Goal: Task Accomplishment & Management: Complete application form

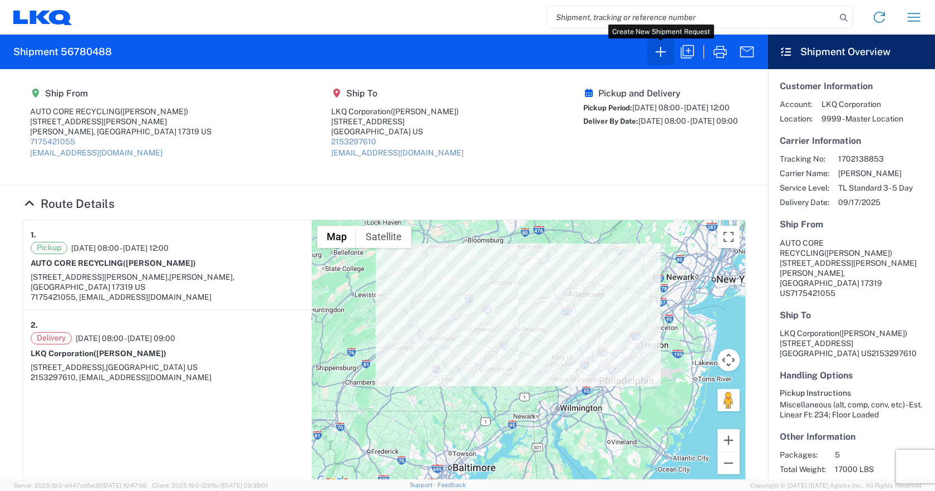
click at [667, 48] on icon "button" at bounding box center [661, 52] width 18 height 18
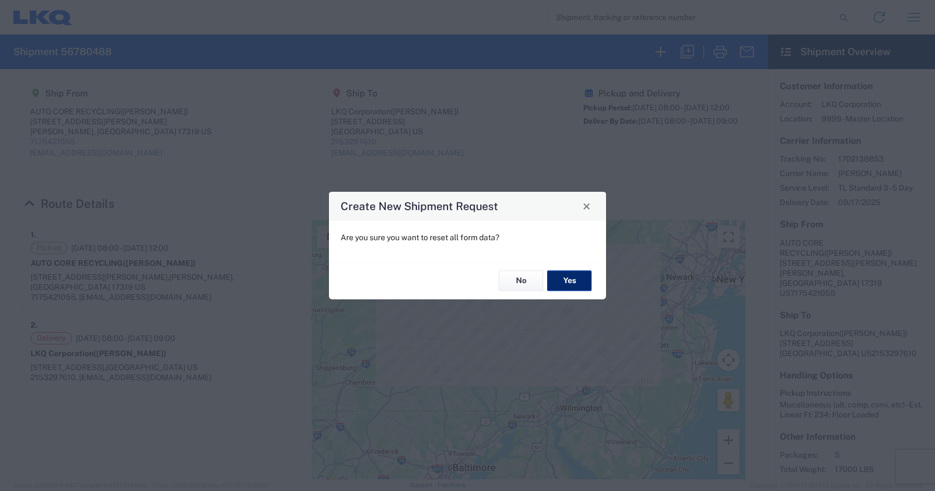
click at [569, 281] on button "Yes" at bounding box center [569, 281] width 45 height 21
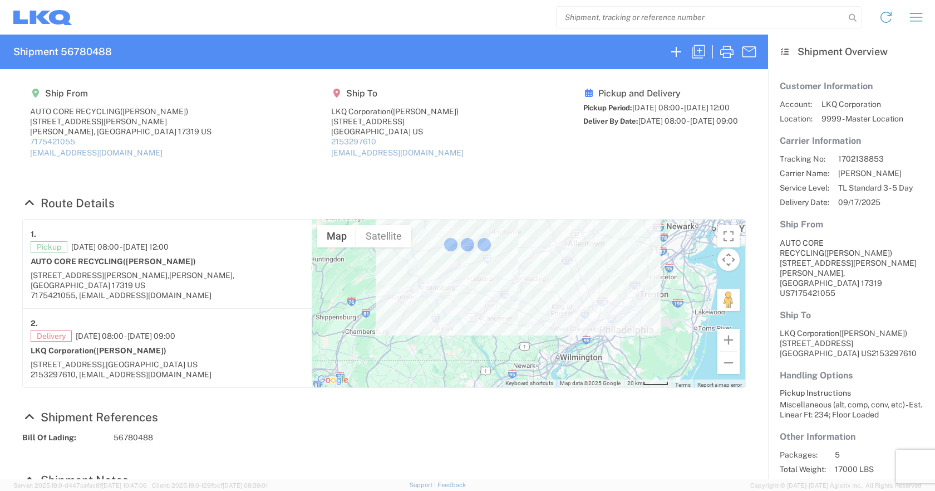
select select "FULL"
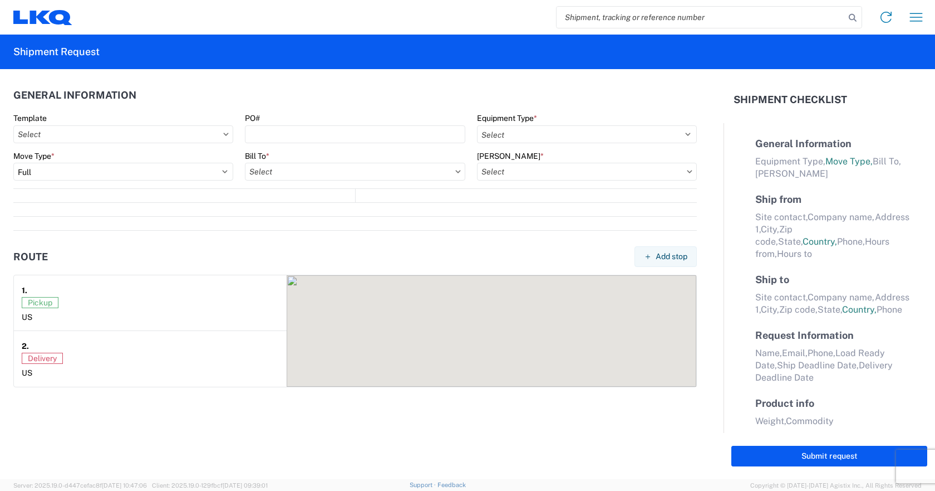
select select "US"
select select "LBS"
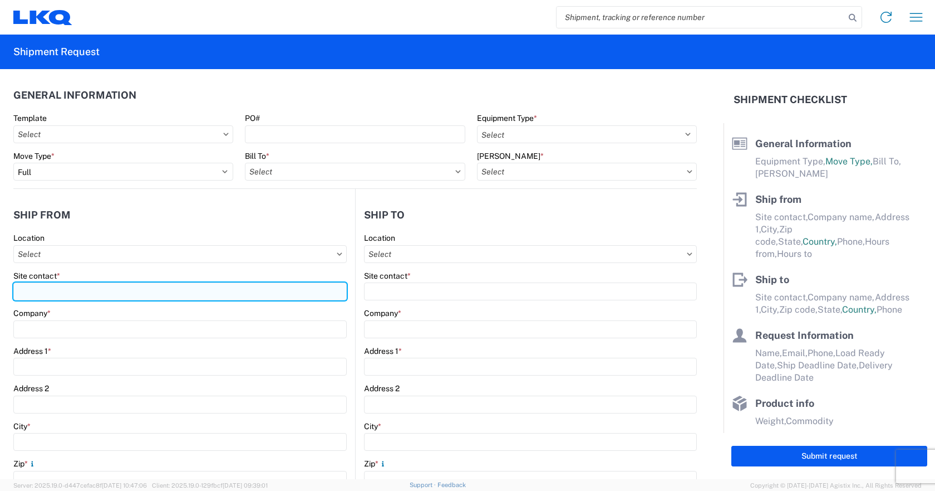
click at [89, 284] on input "Site contact *" at bounding box center [180, 291] width 334 height 18
type input "[PERSON_NAME]"
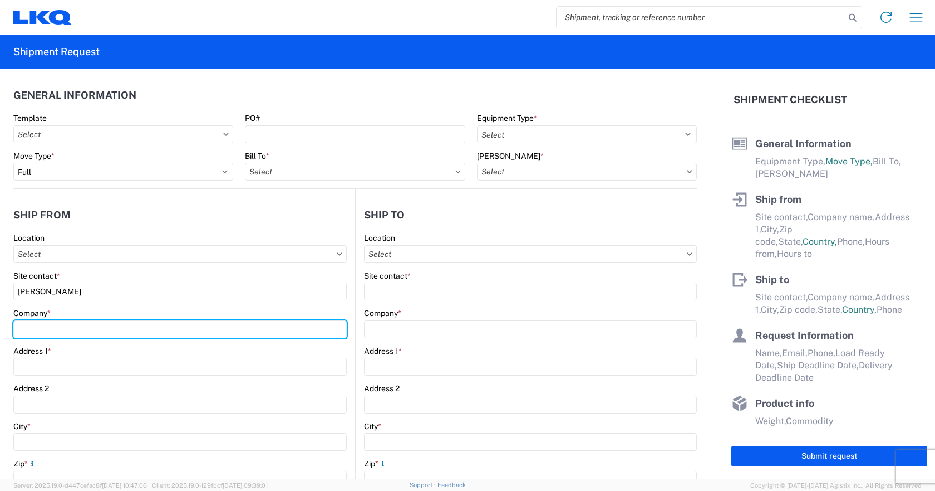
type input "SATELLITE AUTOMOTIVE"
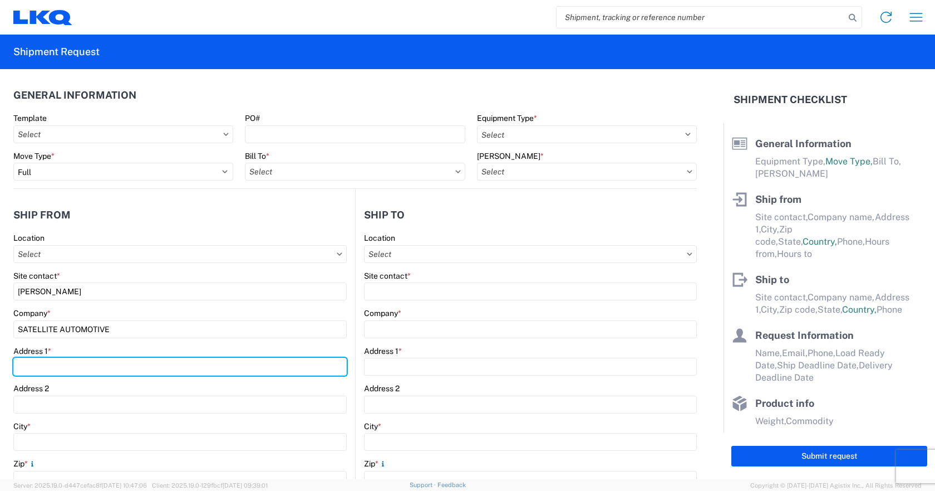
type input "[STREET_ADDRESS]"
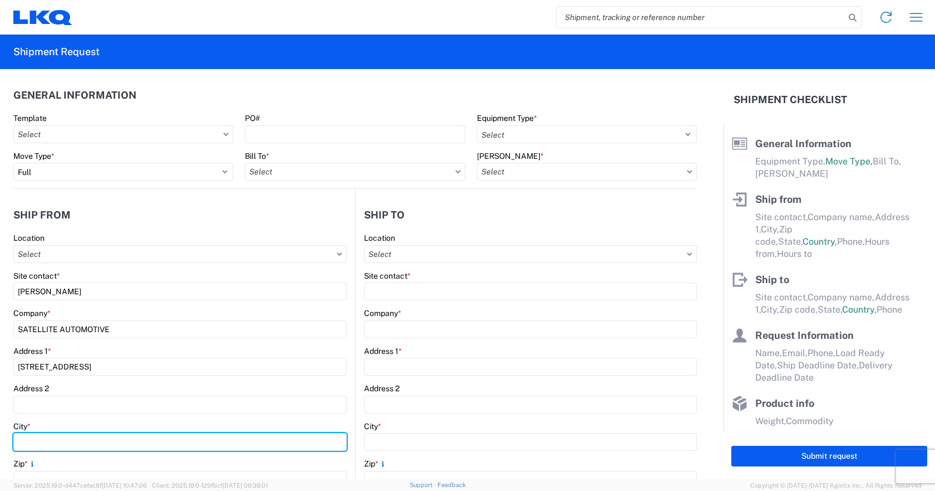
type input "BLUE POINT"
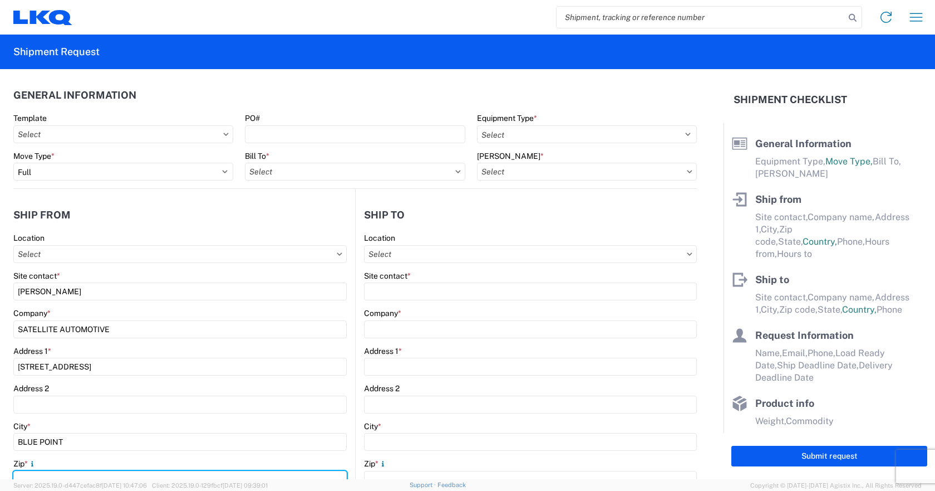
type input "11715"
select select "NY"
type input "tompollari"[PERSON_NAME]" <[EMAIL_ADDRESS][DOMAIN_NAME]>"
type input "3475333036"
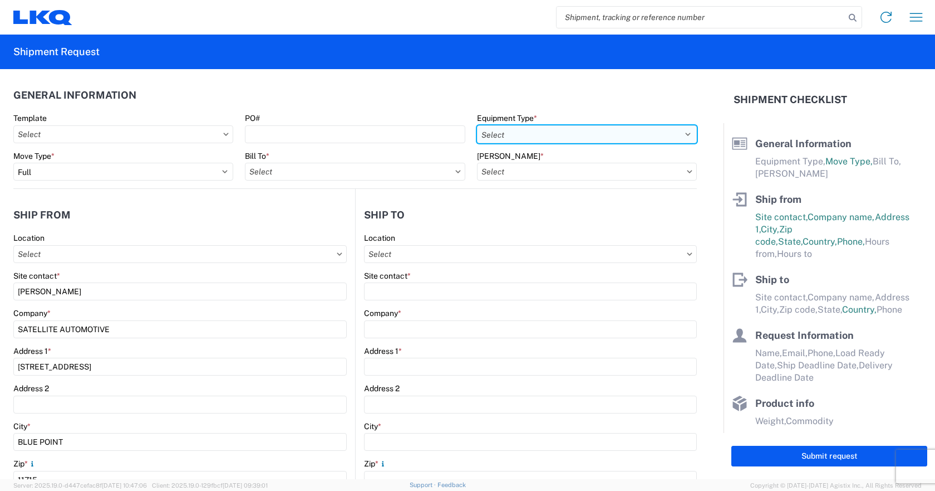
click at [566, 131] on select "Select 53’ Dry Van Flatbed Dropdeck (van) Lowboy (flatbed) Rail" at bounding box center [587, 134] width 220 height 18
select select "STDV"
click at [477, 125] on select "Select 53’ Dry Van Flatbed Dropdeck (van) Lowboy (flatbed) Rail" at bounding box center [587, 134] width 220 height 18
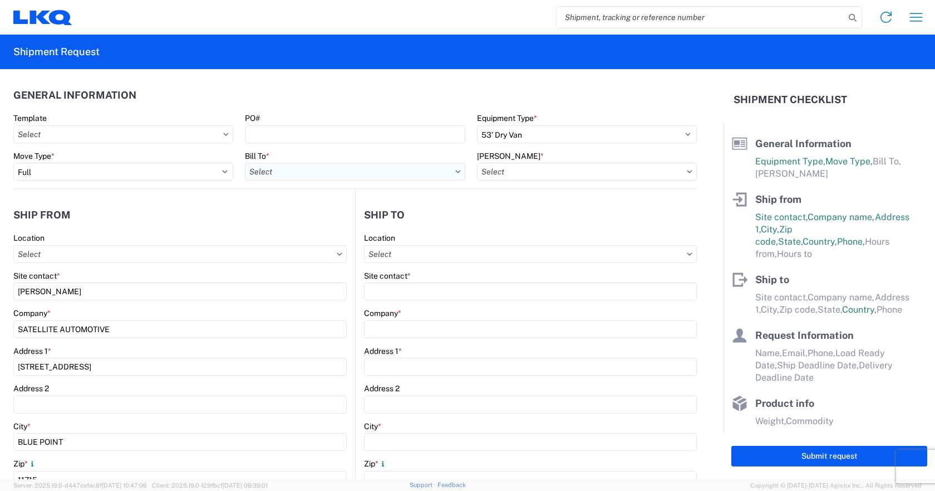
click at [453, 169] on input "text" at bounding box center [355, 172] width 220 height 18
type input "1640"
click at [330, 226] on div "1640 - [GEOGRAPHIC_DATA] - [PERSON_NAME]" at bounding box center [342, 221] width 195 height 18
type input "1640 - [GEOGRAPHIC_DATA] - [PERSON_NAME]"
click at [624, 169] on input "text" at bounding box center [587, 172] width 220 height 18
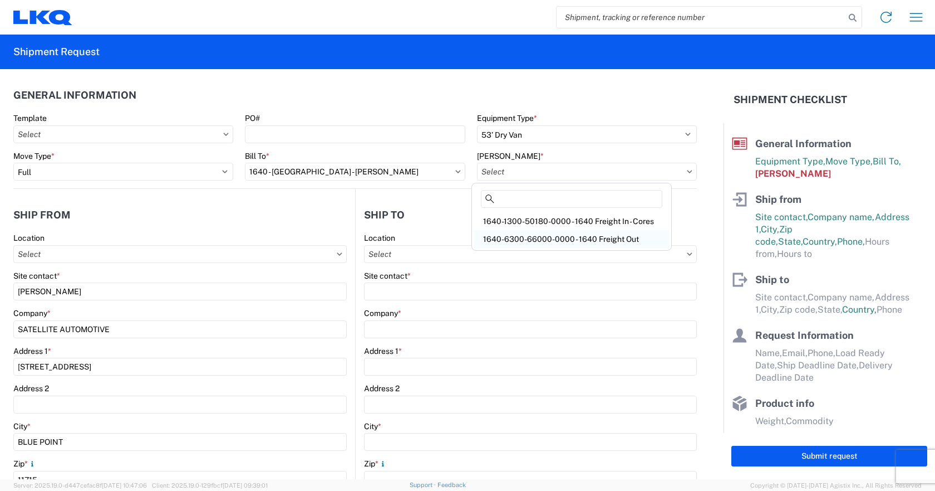
click at [621, 243] on div "1640-6300-66000-0000 - 1640 Freight Out" at bounding box center [571, 239] width 195 height 18
type input "1640-6300-66000-0000 - 1640 Freight Out"
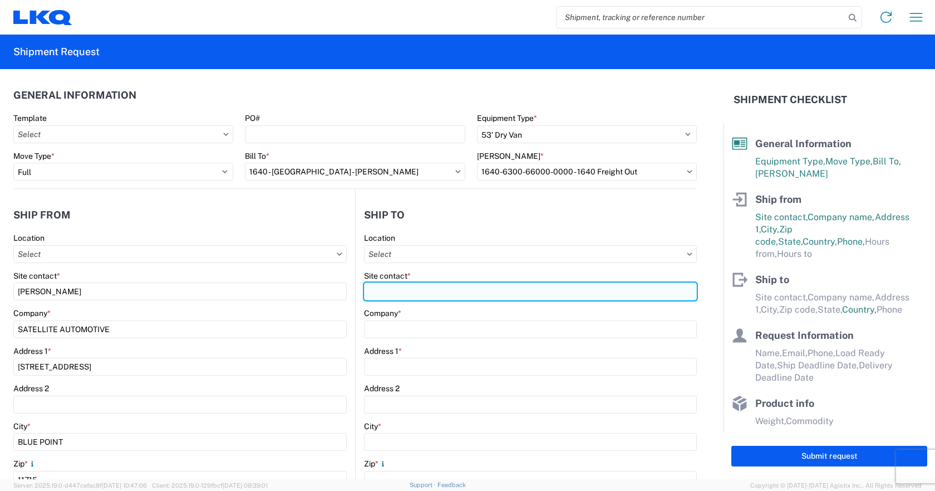
click at [454, 290] on input "Site contact *" at bounding box center [530, 291] width 333 height 18
type input "[PERSON_NAME]"
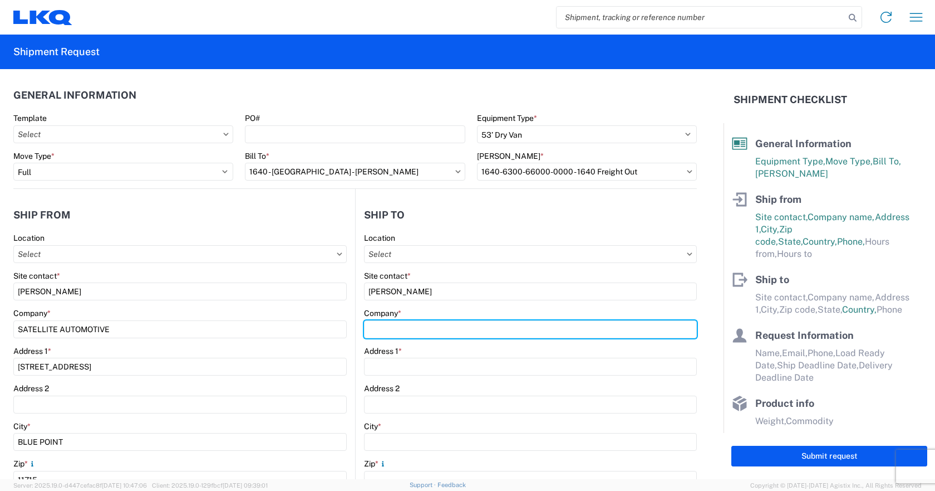
type input "LKQ Corporation"
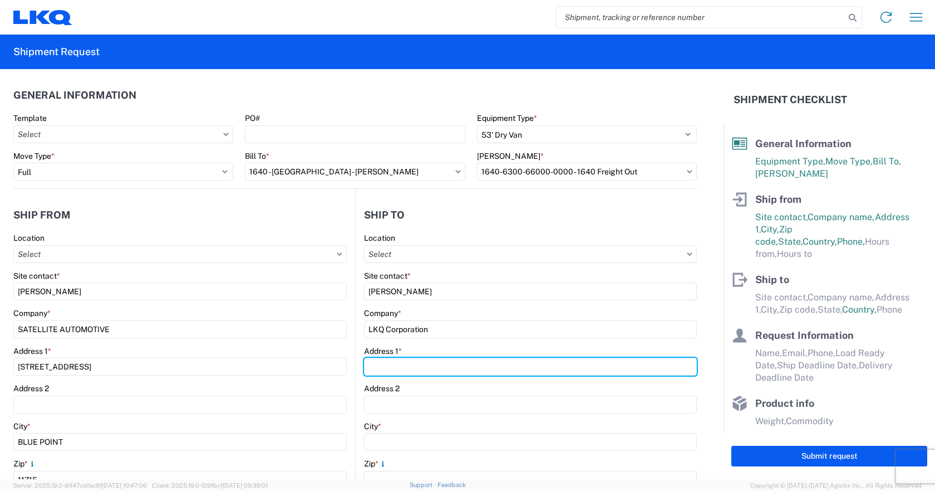
type input "[STREET_ADDRESS]"
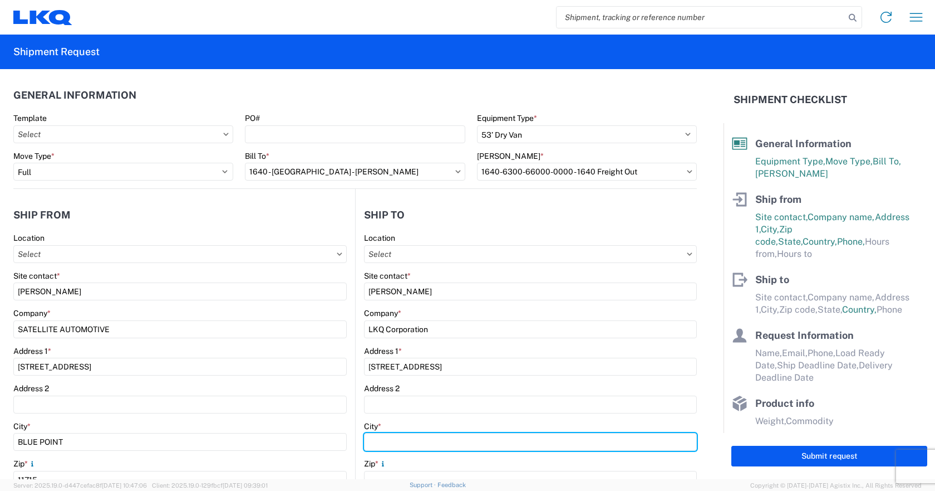
type input "[GEOGRAPHIC_DATA]"
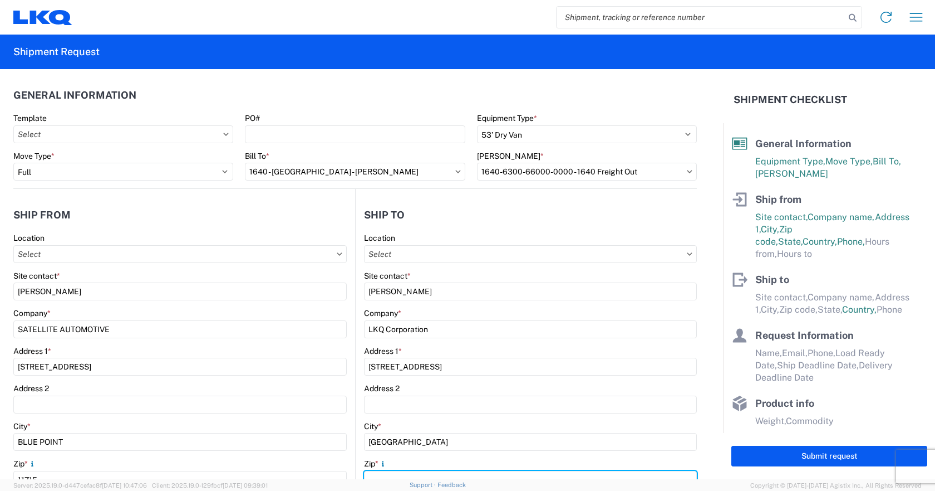
type input "30336"
select select "GA"
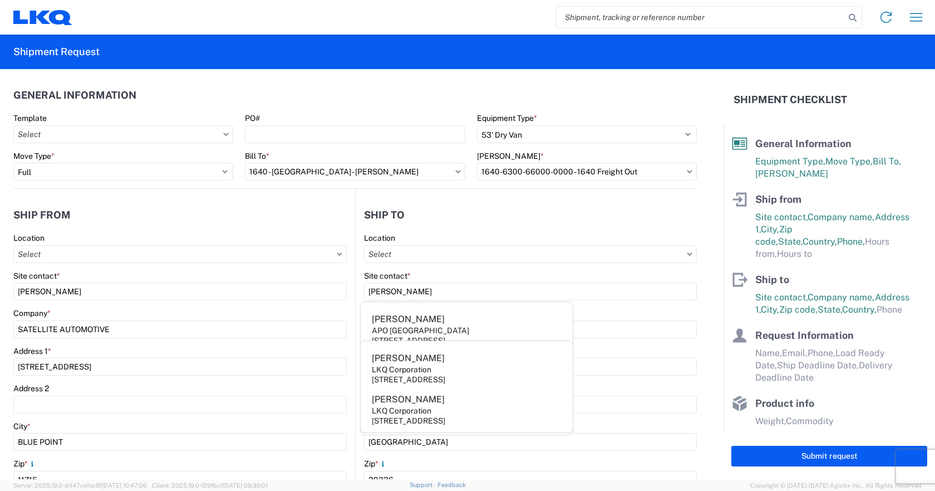
click at [437, 205] on header "Ship to" at bounding box center [526, 214] width 341 height 25
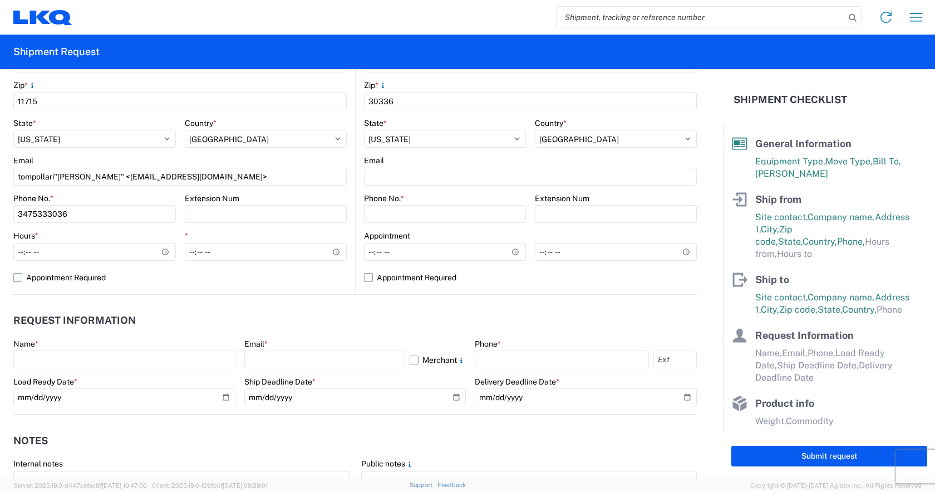
scroll to position [390, 0]
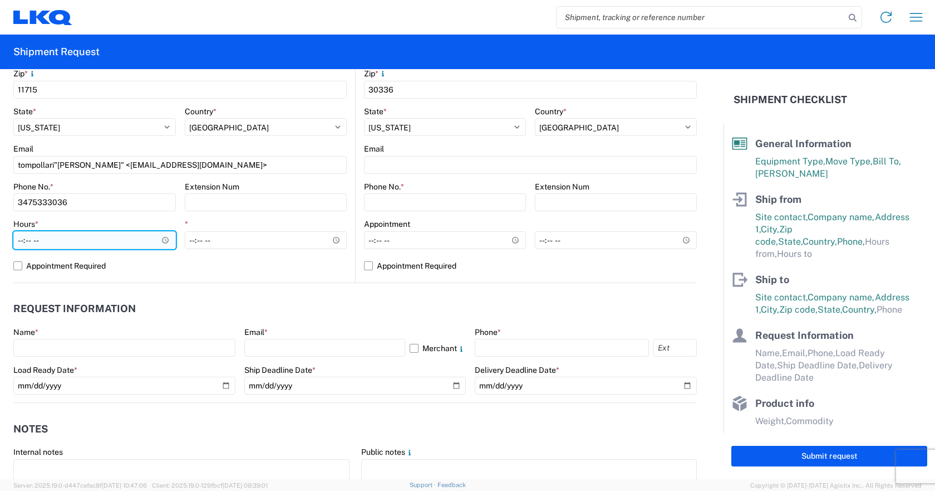
click at [161, 242] on input "Hours *" at bounding box center [94, 240] width 163 height 18
type input "08:00"
click at [147, 254] on agx-form-control-wrapper-v2 "Hours * 08:00" at bounding box center [94, 238] width 163 height 38
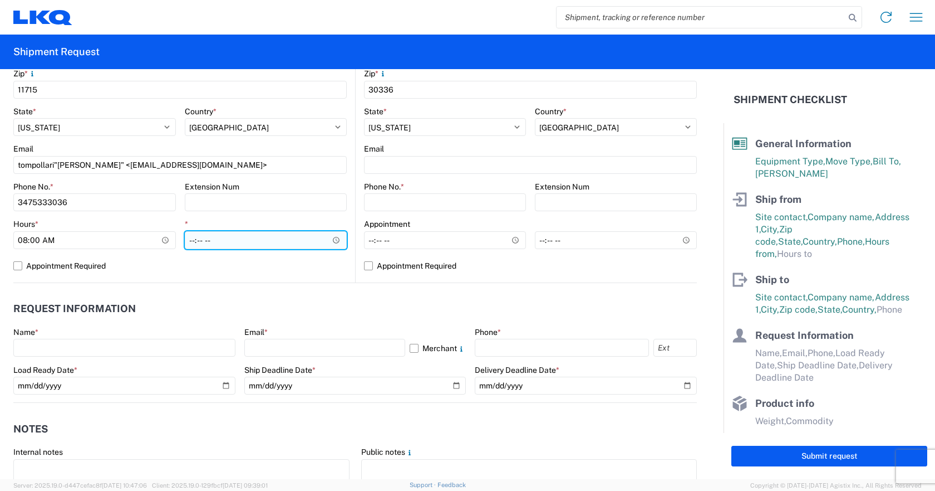
click at [334, 240] on input "*" at bounding box center [266, 240] width 163 height 18
type input "15:00"
click at [168, 325] on agx-form-section "Request Information Name * Email * Merchant Phone * Load Ready Date * Ship Dead…" at bounding box center [355, 349] width 684 height 106
click at [364, 268] on label "Appointment Required" at bounding box center [530, 266] width 333 height 18
click at [0, 0] on input "Appointment Required" at bounding box center [0, 0] width 0 height 0
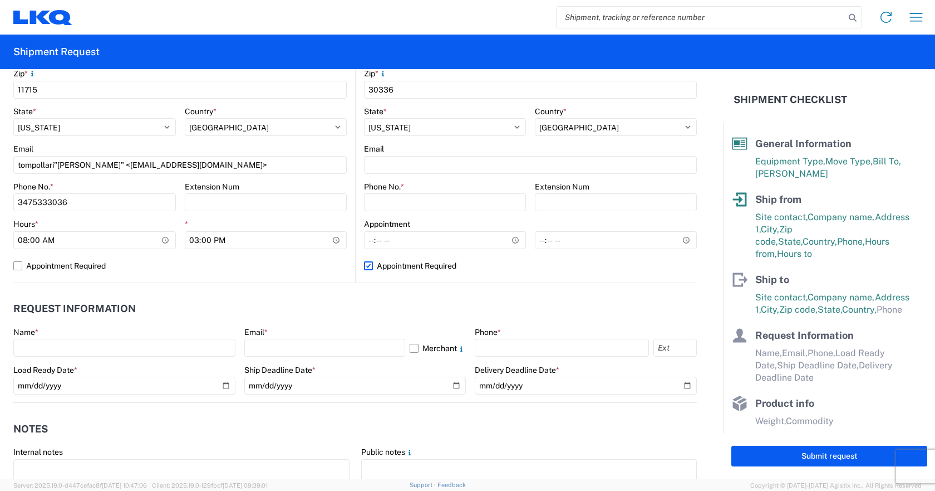
select select "US"
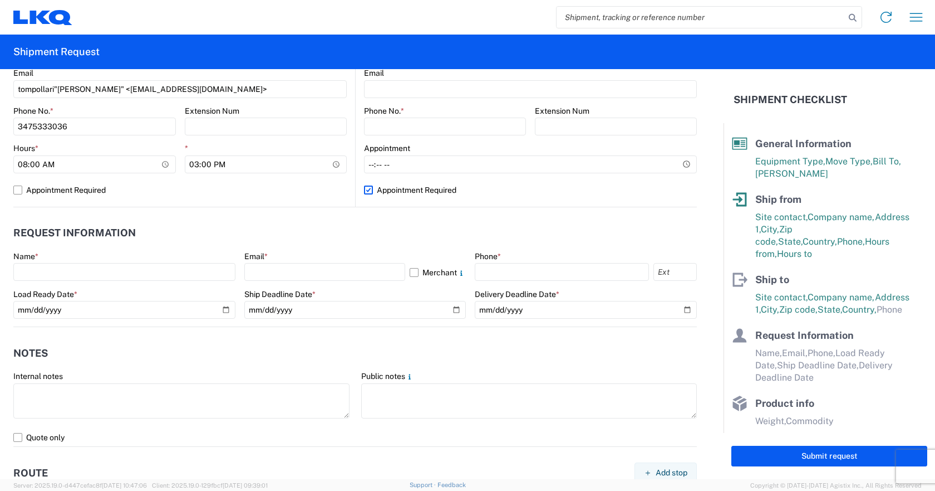
scroll to position [501, 0]
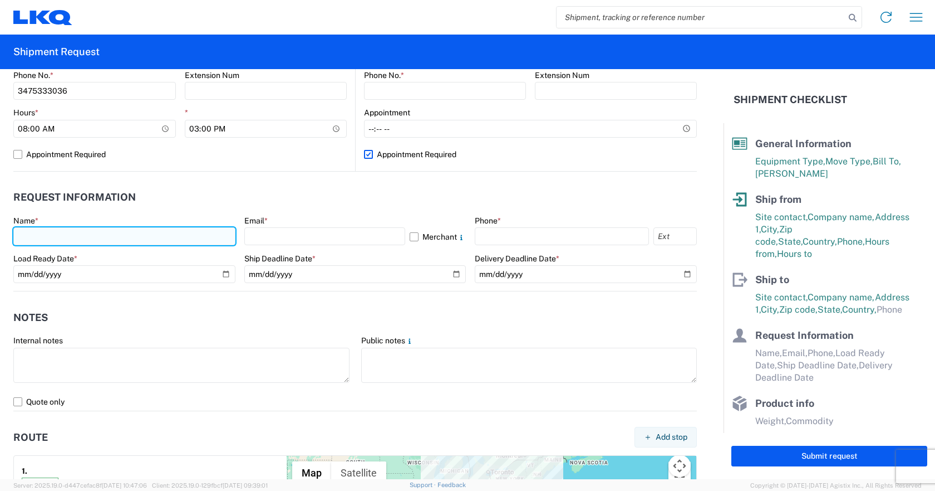
click at [155, 232] on input "text" at bounding box center [124, 236] width 222 height 18
type input "[PERSON_NAME]"
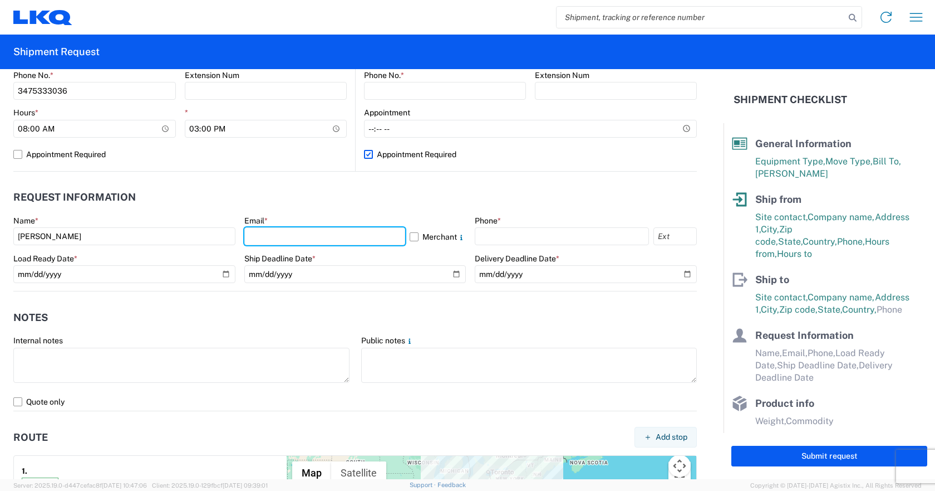
type input "[EMAIL_ADDRESS][DOMAIN_NAME]"
type input "3476532714"
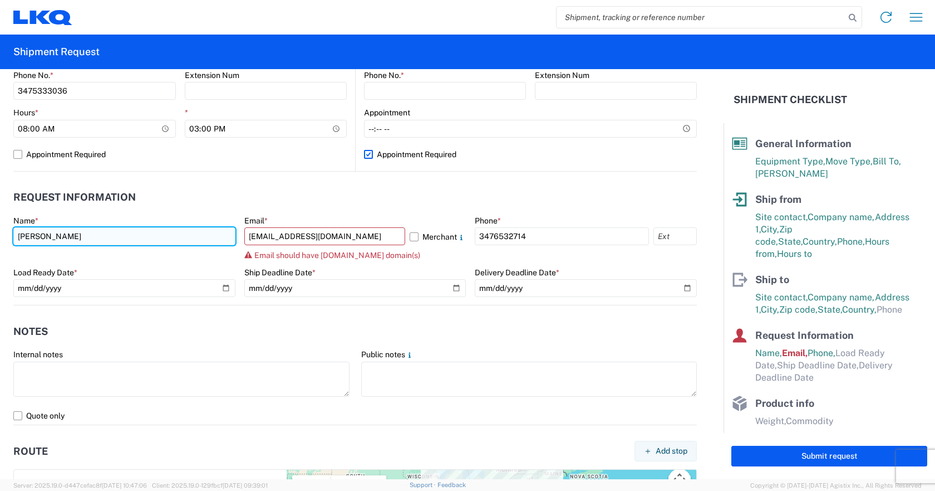
click at [159, 236] on input "[PERSON_NAME]" at bounding box center [124, 236] width 222 height 18
click at [192, 240] on input "[PERSON_NAME]" at bounding box center [124, 236] width 222 height 18
click at [146, 236] on input "[PERSON_NAME]" at bounding box center [124, 236] width 222 height 18
click at [174, 236] on input "[PERSON_NAME]" at bounding box center [124, 236] width 222 height 18
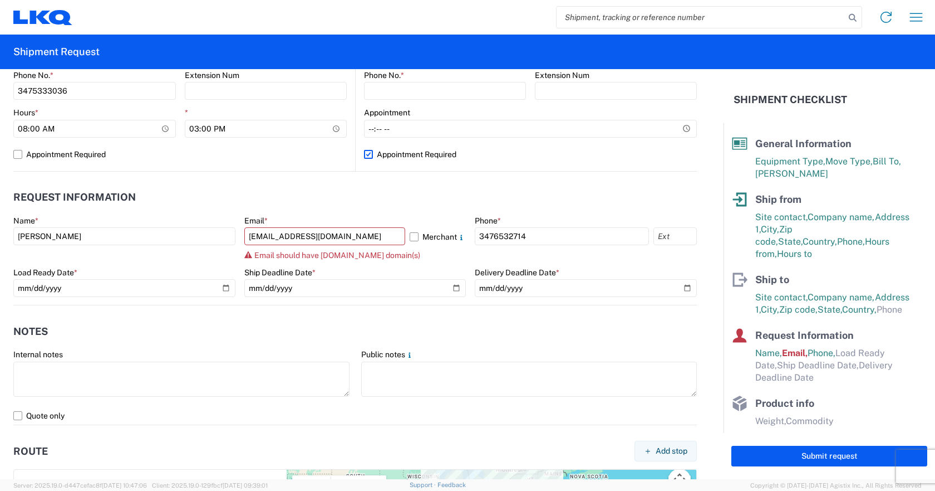
click at [195, 189] on header "Request Information" at bounding box center [355, 197] width 684 height 25
click at [138, 278] on div "Load Ready Date *" at bounding box center [124, 282] width 222 height 30
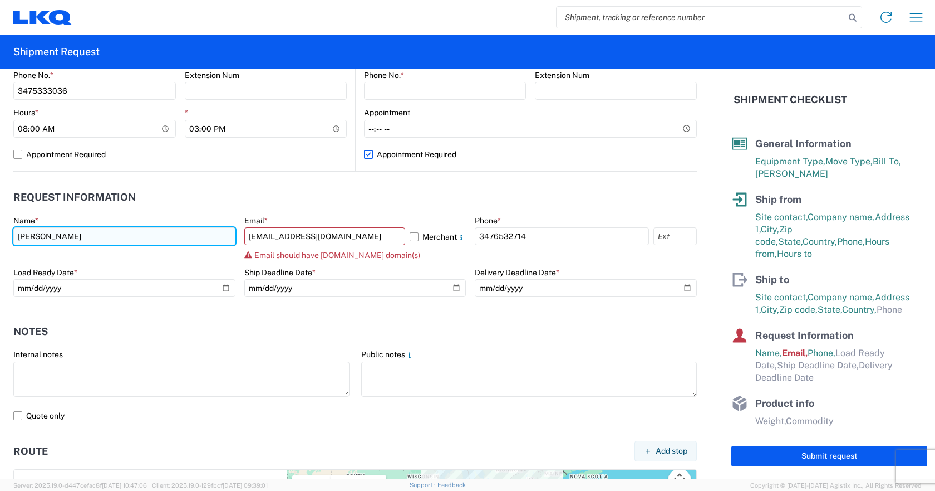
click at [133, 240] on input "[PERSON_NAME]" at bounding box center [124, 236] width 222 height 18
click at [169, 237] on input "[PERSON_NAME]" at bounding box center [124, 236] width 222 height 18
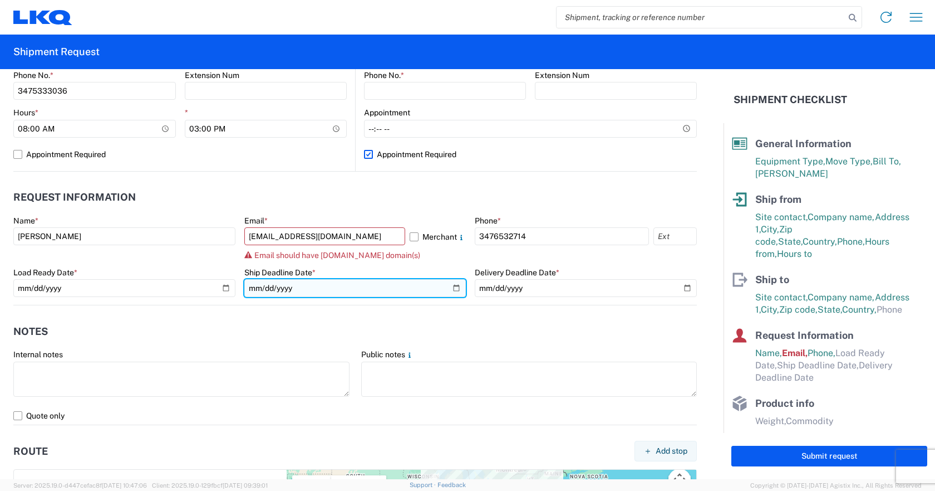
click at [428, 296] on input "date" at bounding box center [355, 288] width 222 height 18
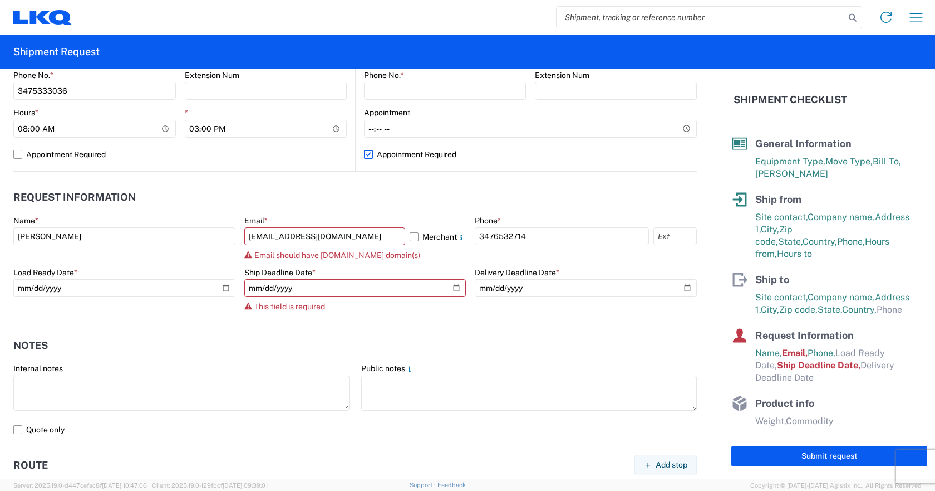
click at [390, 196] on header "Request Information" at bounding box center [355, 197] width 684 height 25
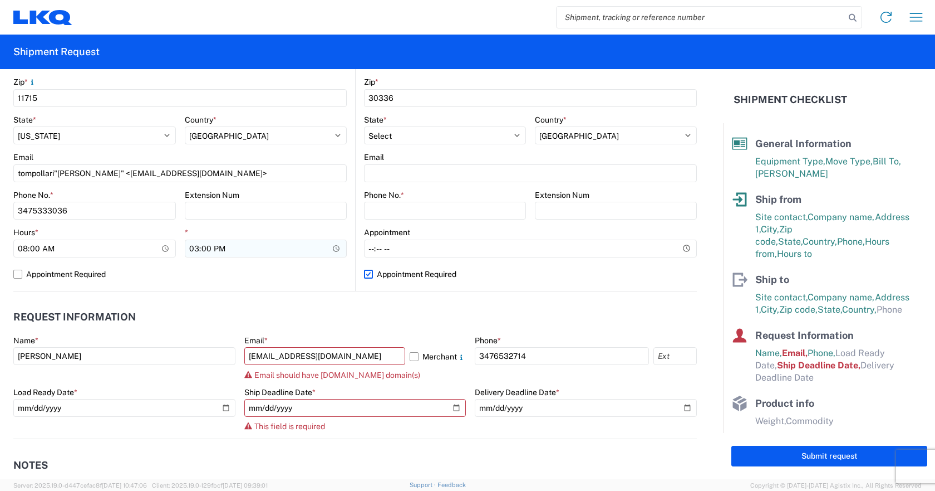
scroll to position [445, 0]
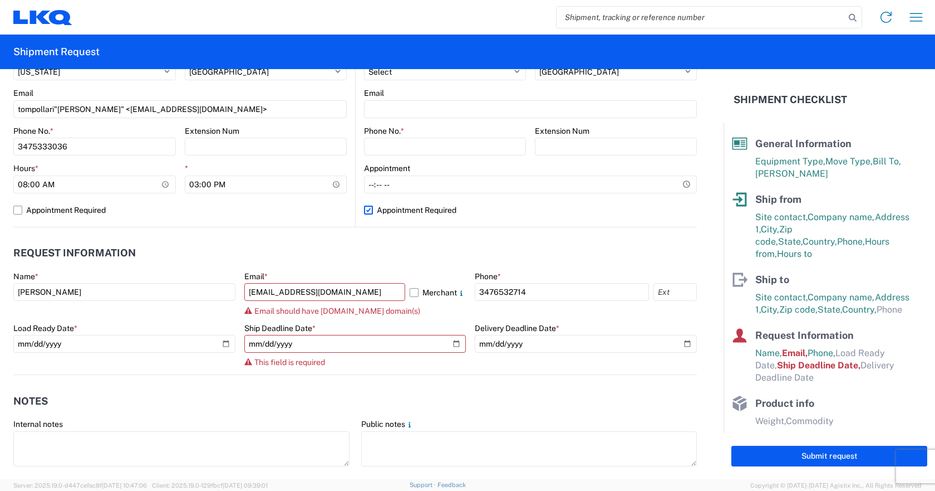
click at [310, 241] on agx-request-info "Request Information Name * [PERSON_NAME] Email * [EMAIL_ADDRESS][DOMAIN_NAME] M…" at bounding box center [355, 301] width 684 height 148
click at [223, 273] on div "Name *" at bounding box center [124, 276] width 222 height 10
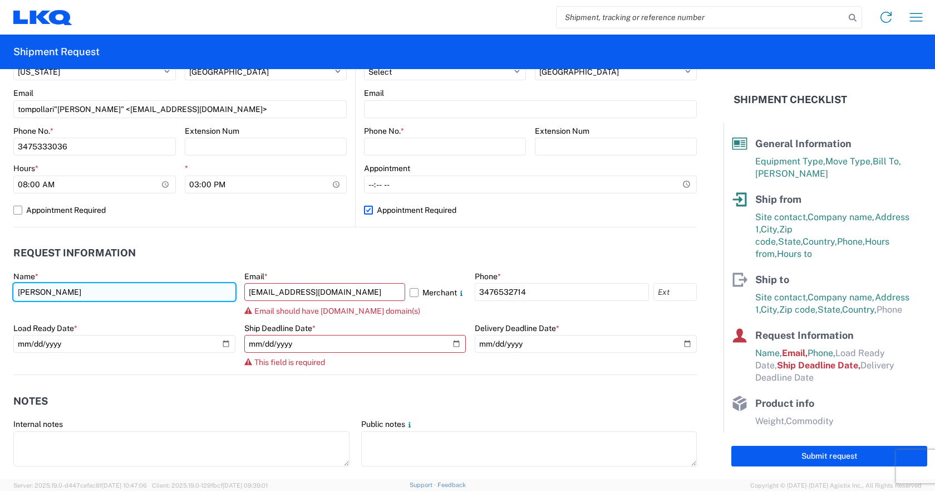
drag, startPoint x: 167, startPoint y: 298, endPoint x: 171, endPoint y: 292, distance: 7.6
click at [169, 296] on input "[PERSON_NAME]" at bounding box center [124, 292] width 222 height 18
type input "E"
type input "[PERSON_NAME]"
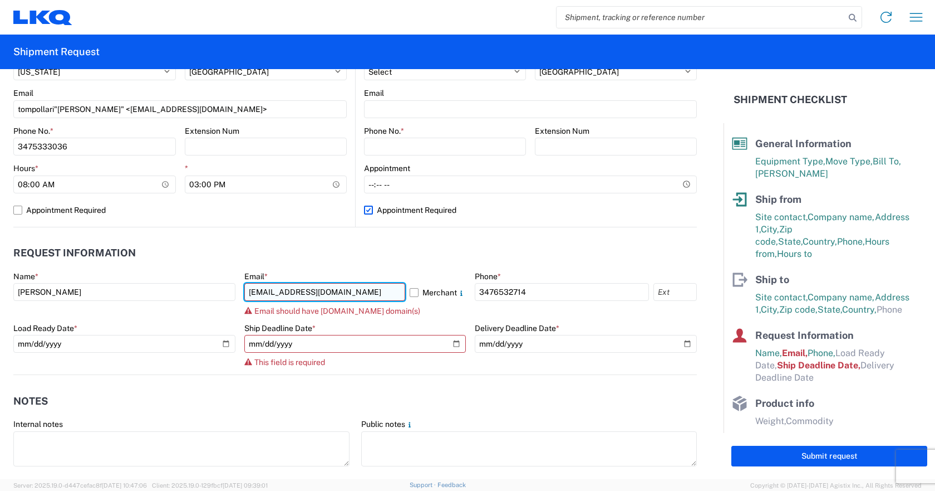
click at [355, 293] on input "[EMAIL_ADDRESS][DOMAIN_NAME]" at bounding box center [324, 292] width 161 height 18
type input "[EMAIL_ADDRESS][DOMAIN_NAME]"
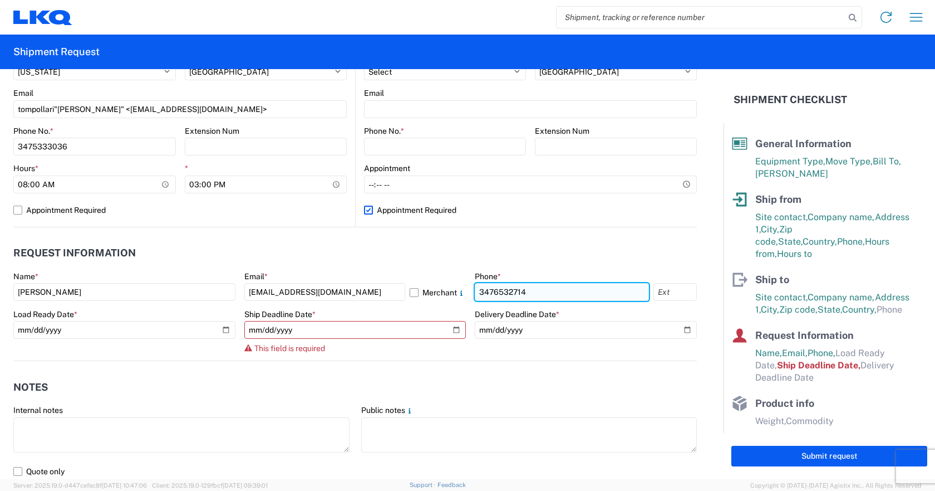
click at [581, 293] on input "3476532714" at bounding box center [562, 292] width 174 height 18
type input "9084211132"
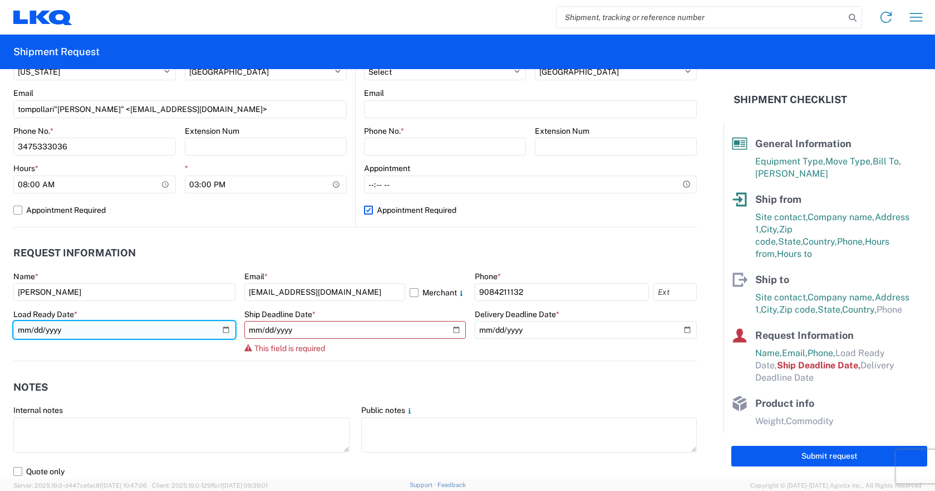
click at [222, 330] on input "date" at bounding box center [124, 330] width 222 height 18
type input "[DATE]"
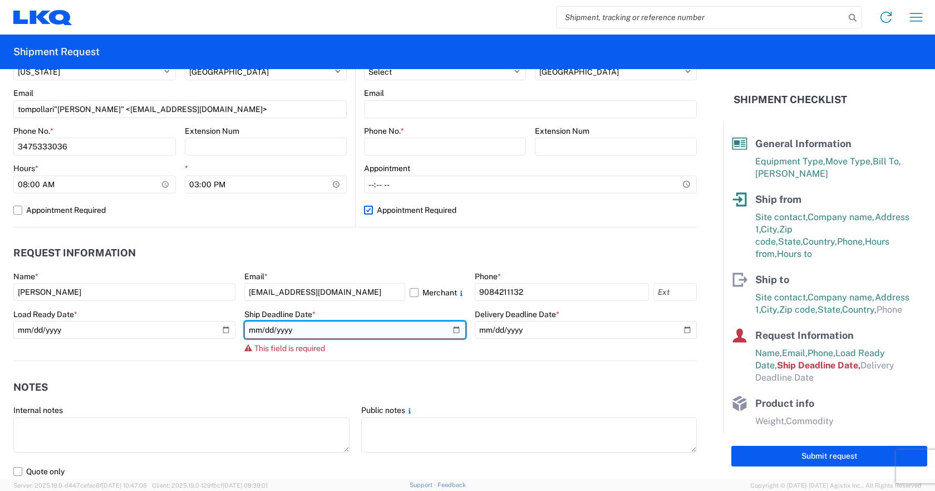
click at [449, 331] on input "date" at bounding box center [355, 330] width 222 height 18
type input "[DATE]"
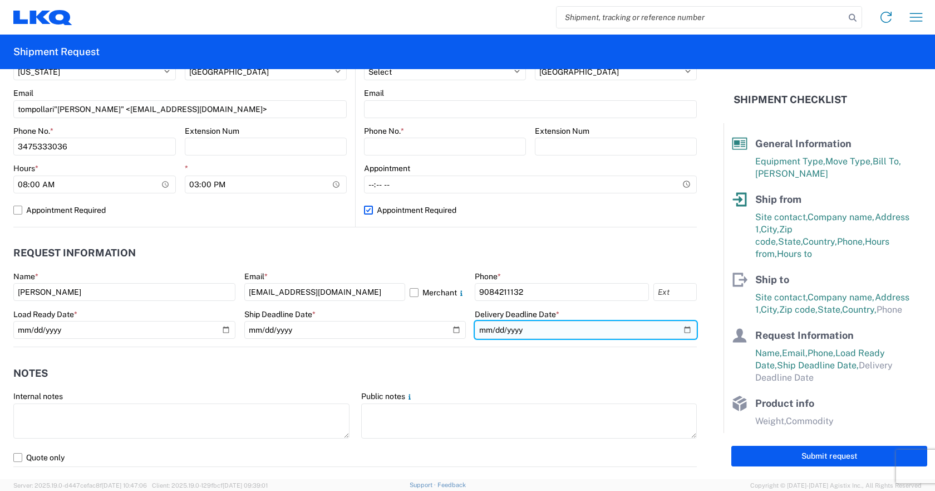
click at [679, 333] on input "date" at bounding box center [586, 330] width 222 height 18
type input "[DATE]"
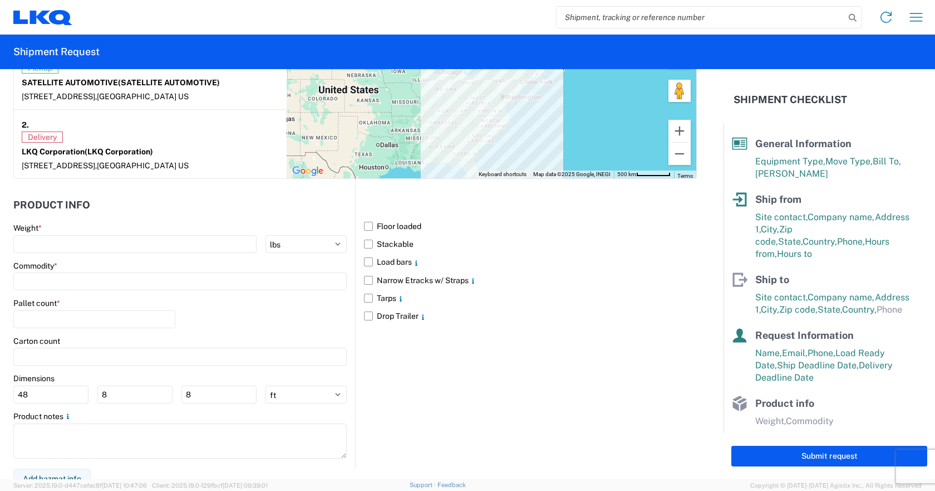
scroll to position [926, 0]
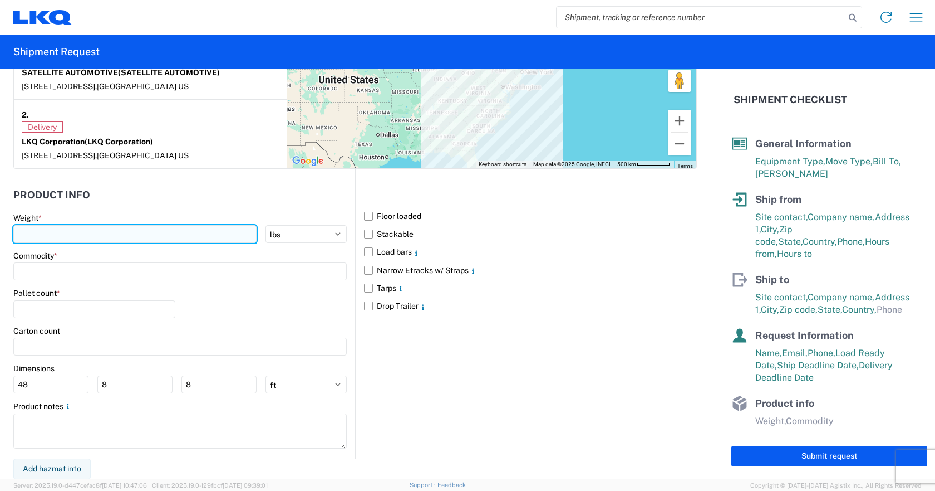
click at [76, 236] on input "number" at bounding box center [134, 234] width 243 height 18
type input "43000"
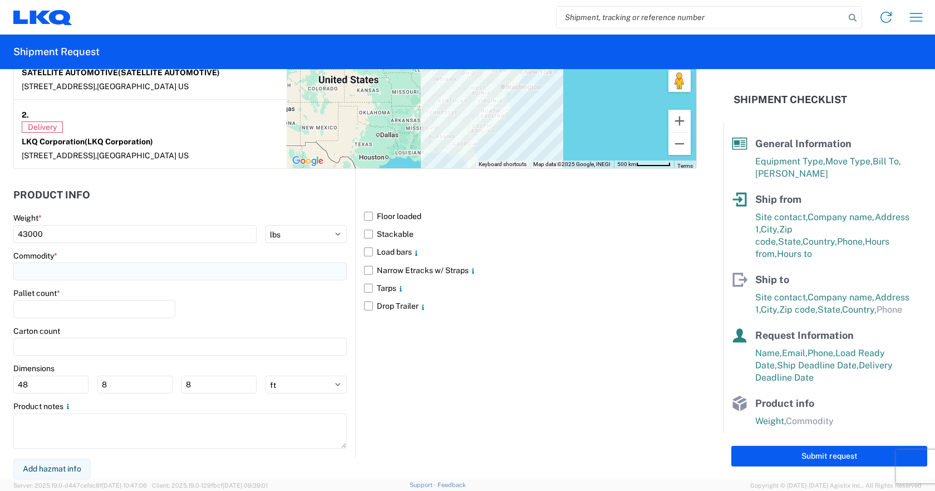
click at [54, 269] on input at bounding box center [180, 271] width 334 height 18
type input "a"
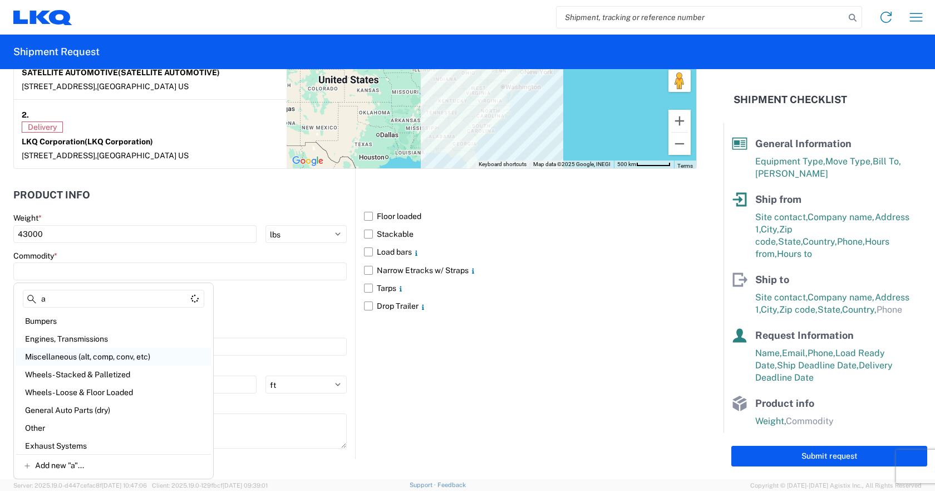
type input "a"
click at [66, 358] on div "Miscellaneous (alt, comp, conv, etc)" at bounding box center [113, 356] width 195 height 18
type input "Miscellaneous (alt, comp, conv, etc)"
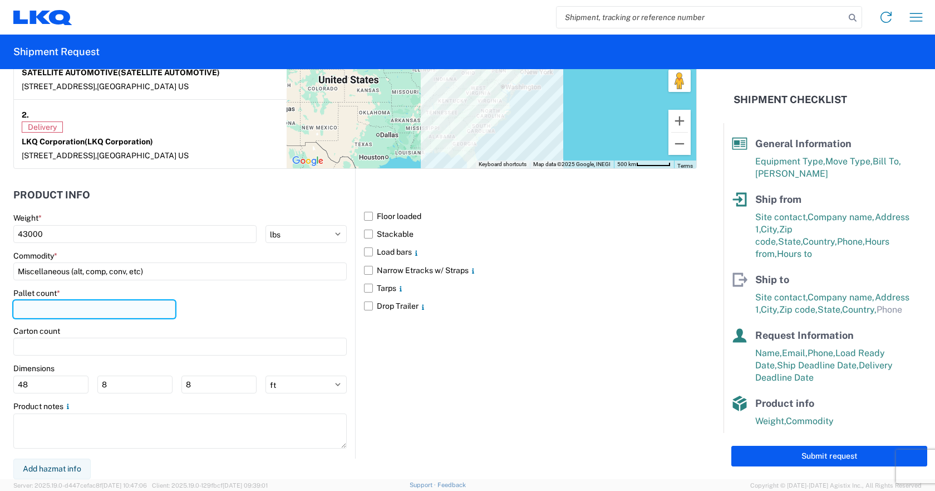
click at [63, 306] on input "number" at bounding box center [94, 309] width 162 height 18
type input "21"
click at [366, 215] on label "Floor loaded" at bounding box center [530, 216] width 333 height 18
click at [0, 0] on input "Floor loaded" at bounding box center [0, 0] width 0 height 0
click at [48, 308] on input "21" at bounding box center [94, 309] width 162 height 18
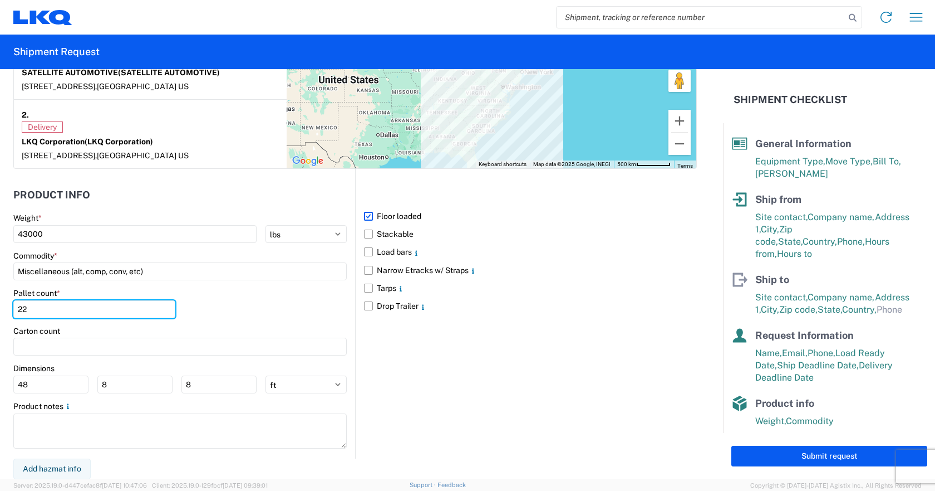
type input "22"
click at [481, 367] on div "Floor loaded Stackable Load bars Narrow Etracks w/ Straps Tarps Drop Trailer" at bounding box center [526, 313] width 342 height 289
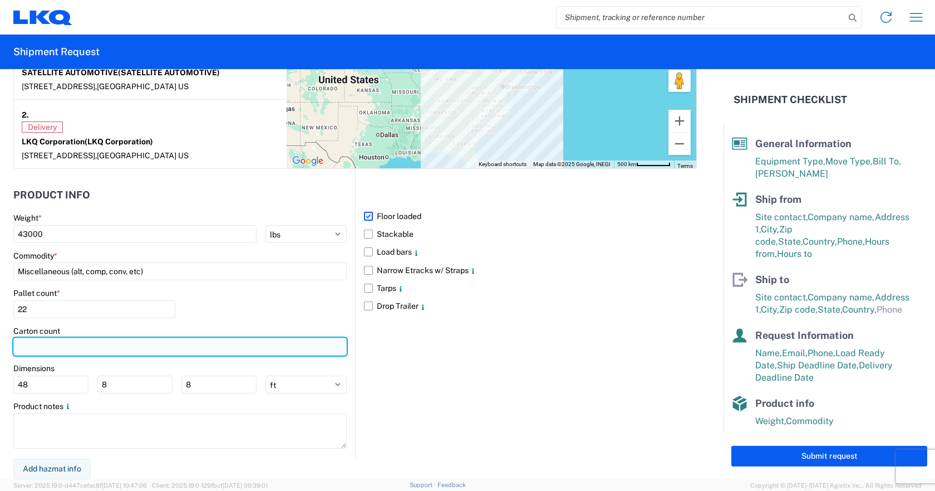
click at [40, 346] on input "number" at bounding box center [180, 346] width 334 height 18
click at [84, 347] on input "24" at bounding box center [180, 346] width 334 height 18
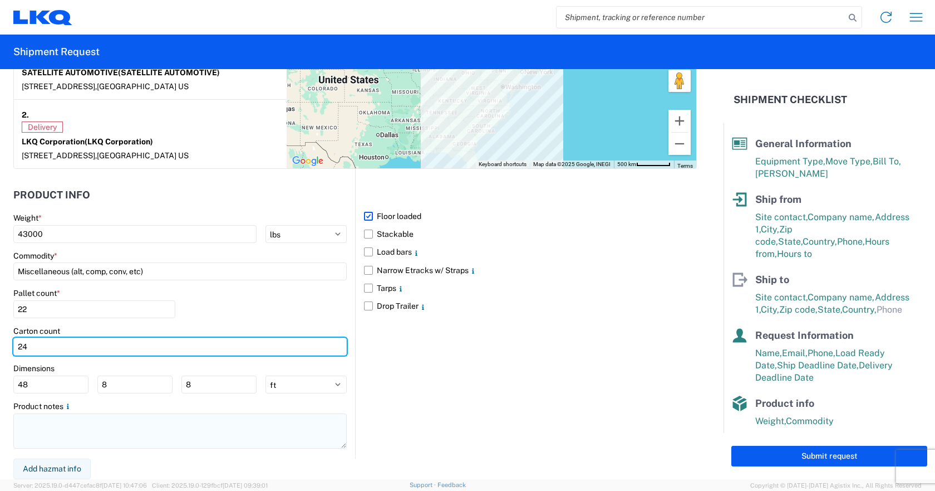
type input "24"
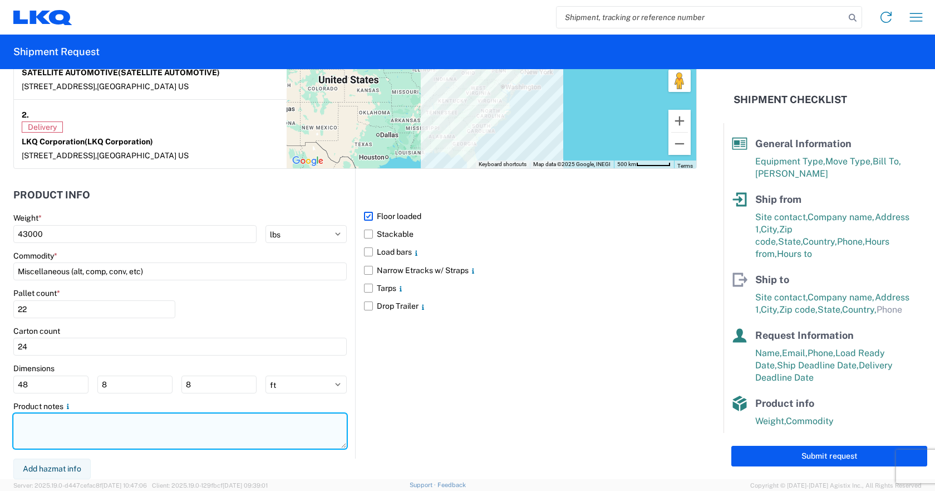
click at [80, 417] on textarea at bounding box center [180, 430] width 334 height 35
type textarea "w"
type textarea "t"
type textarea "a"
type textarea "T"
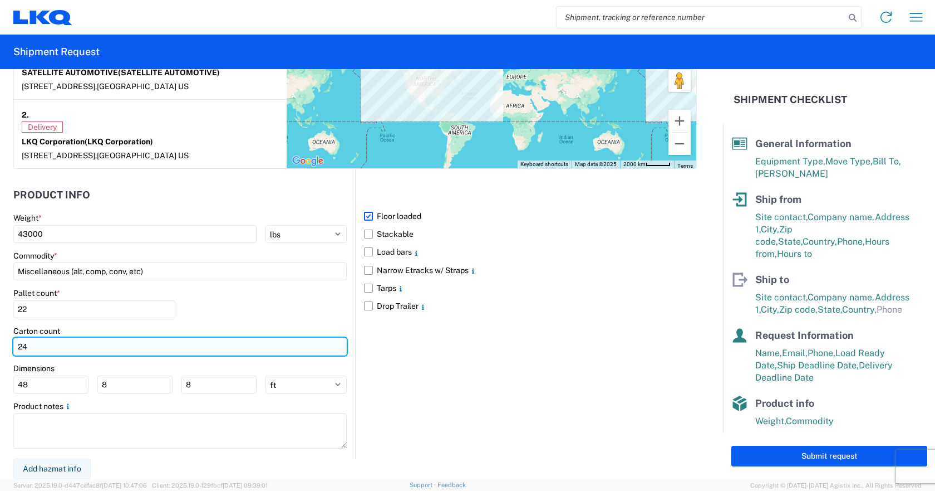
click at [31, 343] on input "24" at bounding box center [180, 346] width 334 height 18
type input "2"
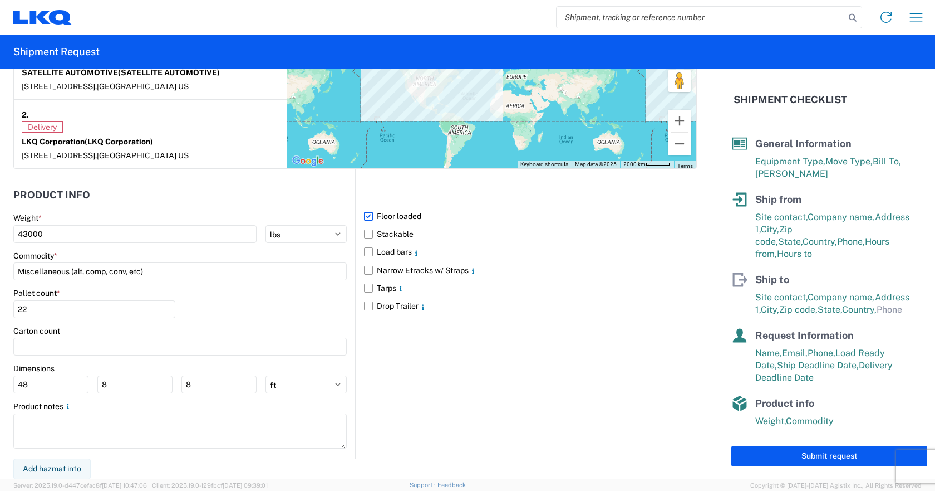
drag, startPoint x: 371, startPoint y: 375, endPoint x: 381, endPoint y: 375, distance: 10.6
click at [372, 375] on div "Floor loaded Stackable Load bars Narrow Etracks w/ Straps Tarps Drop Trailer" at bounding box center [526, 313] width 342 height 289
click at [37, 311] on input "22" at bounding box center [94, 309] width 162 height 18
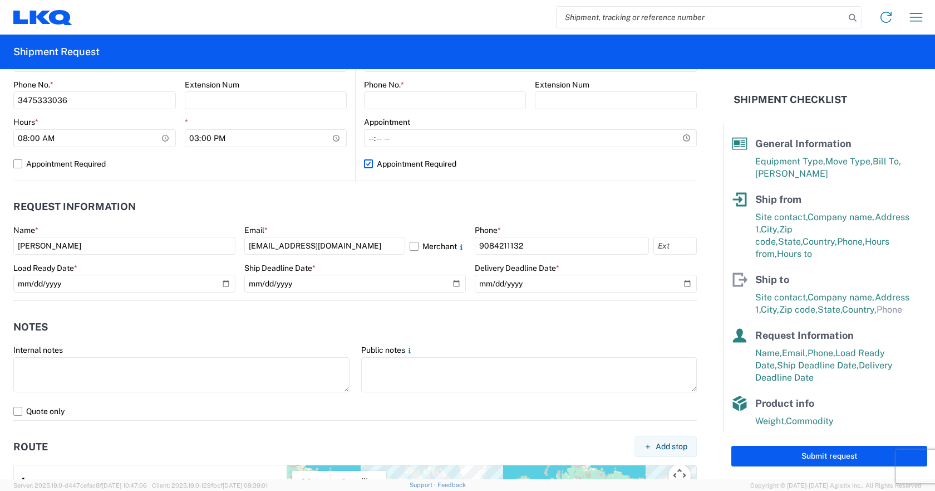
scroll to position [481, 0]
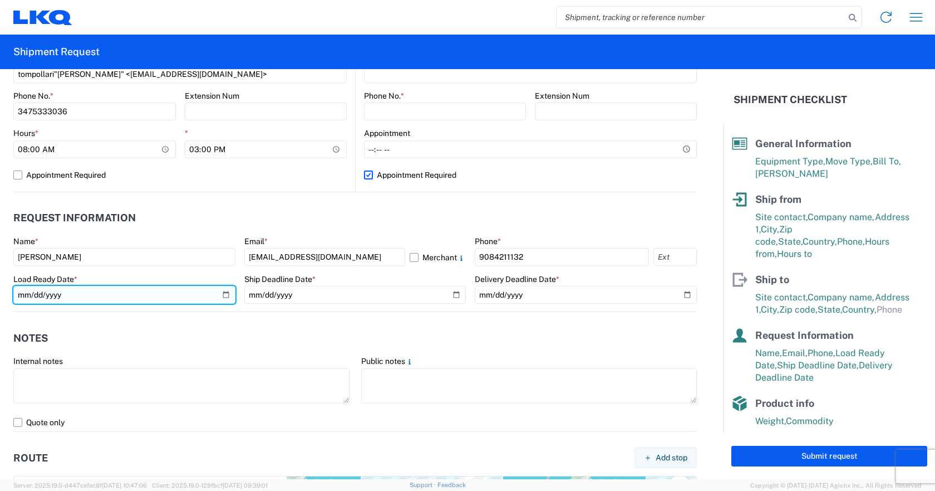
click at [221, 298] on input "[DATE]" at bounding box center [124, 295] width 222 height 18
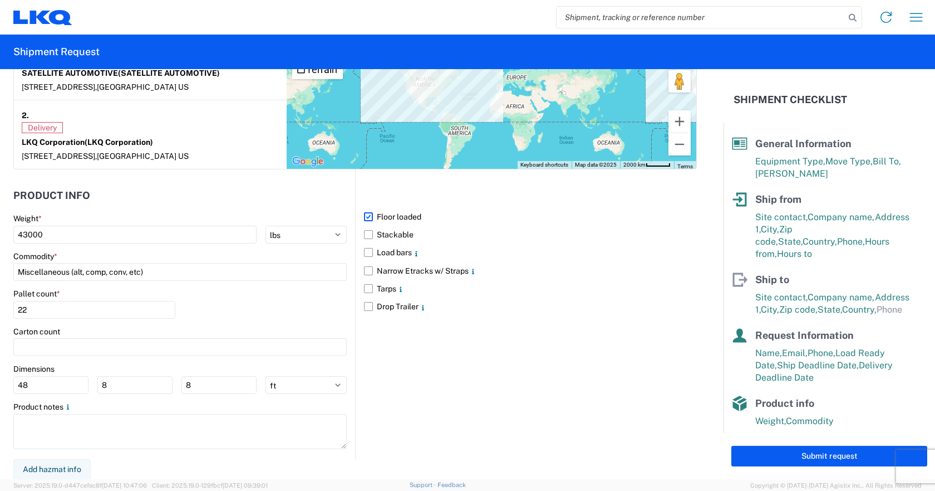
scroll to position [926, 0]
click at [861, 454] on button "Submit request" at bounding box center [830, 455] width 196 height 21
select select "US"
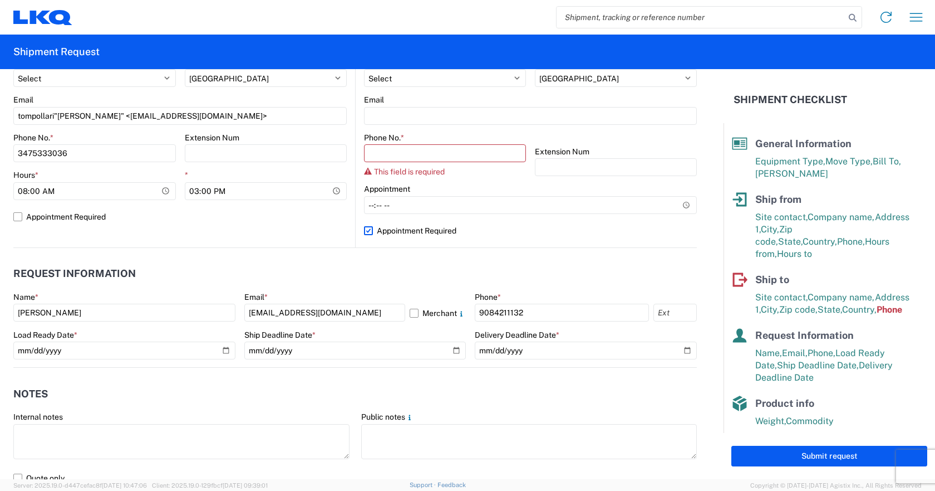
scroll to position [216, 0]
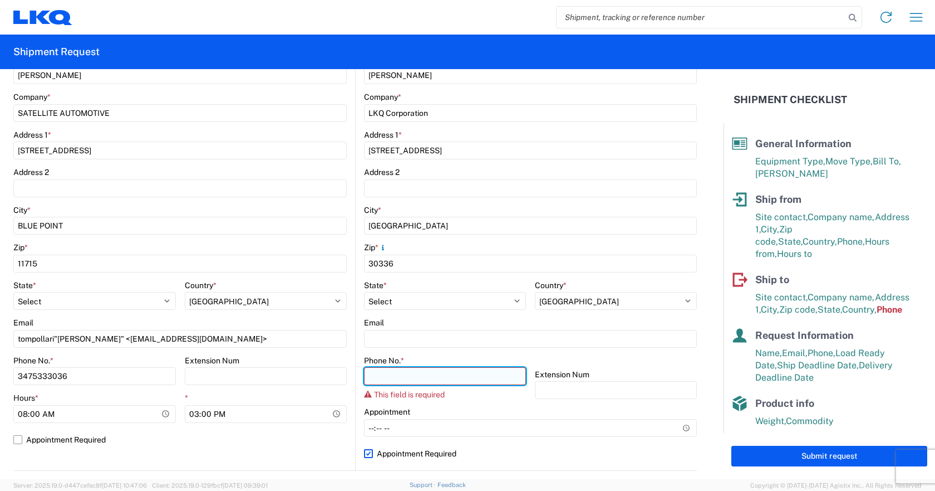
click at [490, 377] on input "Phone No. *" at bounding box center [445, 376] width 162 height 18
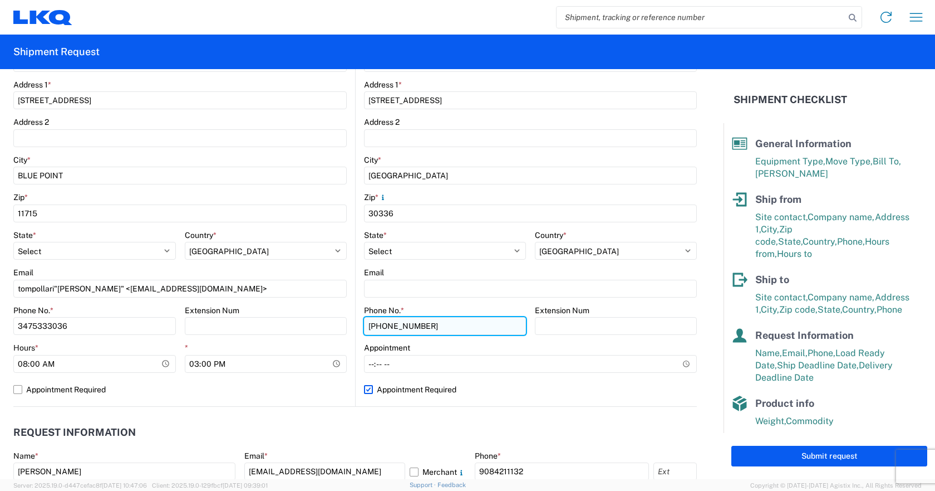
scroll to position [327, 0]
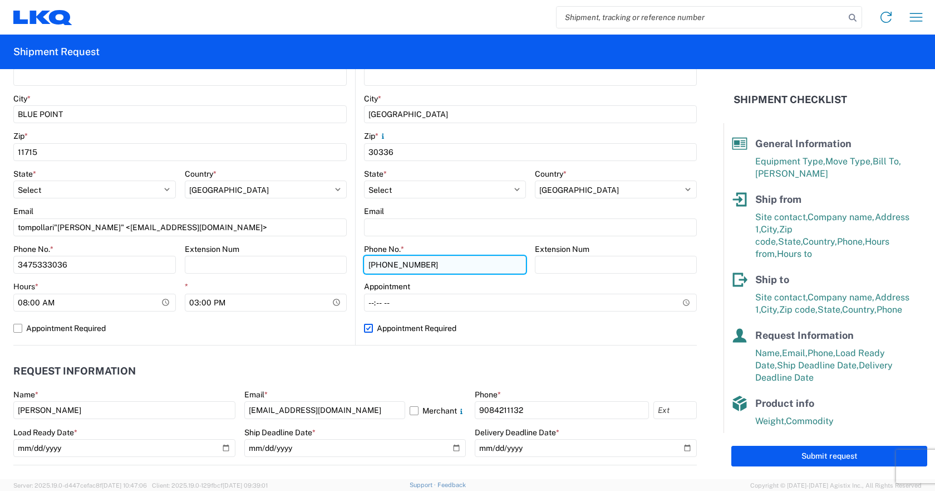
type input "[PHONE_NUMBER]"
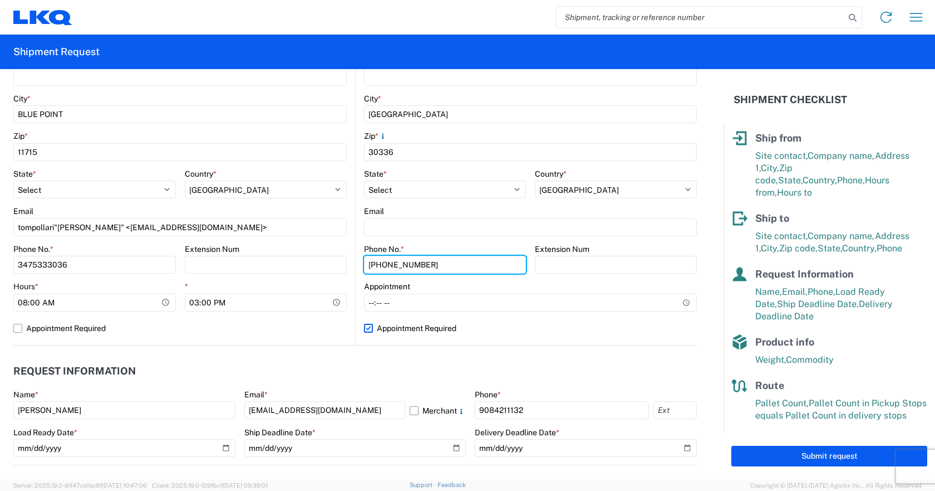
scroll to position [62, 0]
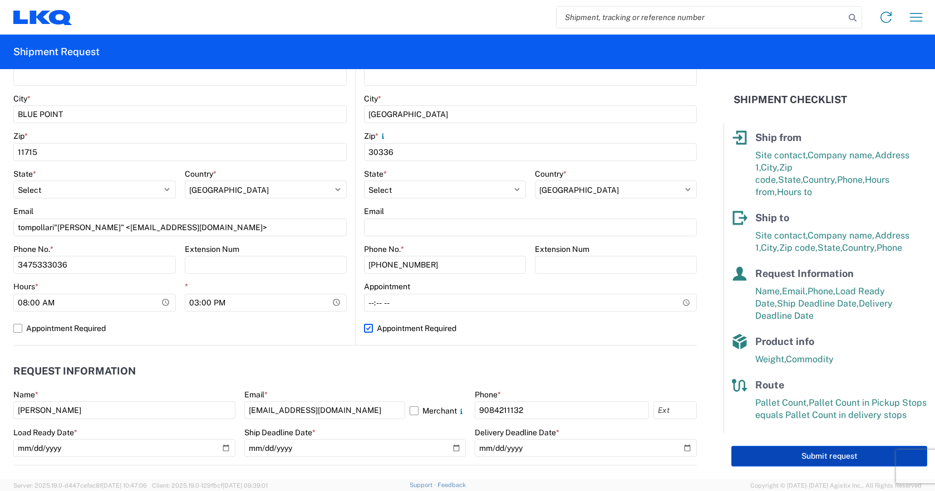
click at [845, 457] on button "Submit request" at bounding box center [830, 455] width 196 height 21
